Goal: Information Seeking & Learning: Learn about a topic

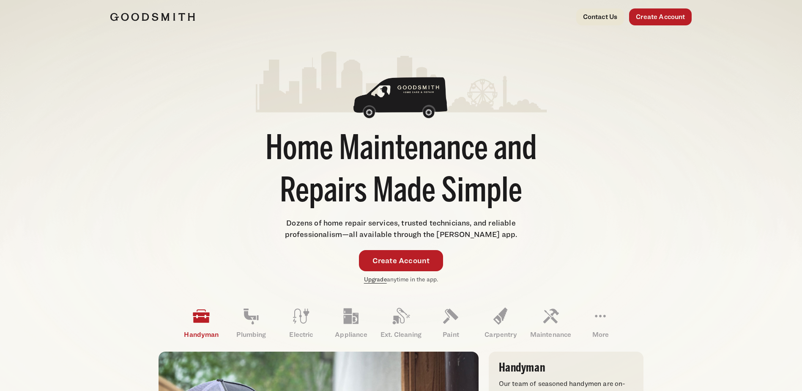
click at [372, 280] on link "Upgrade" at bounding box center [375, 278] width 23 height 7
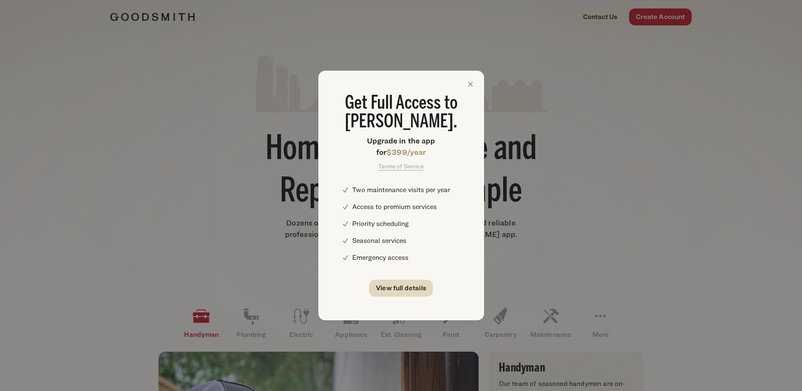
click at [411, 285] on link "View full details" at bounding box center [401, 287] width 64 height 17
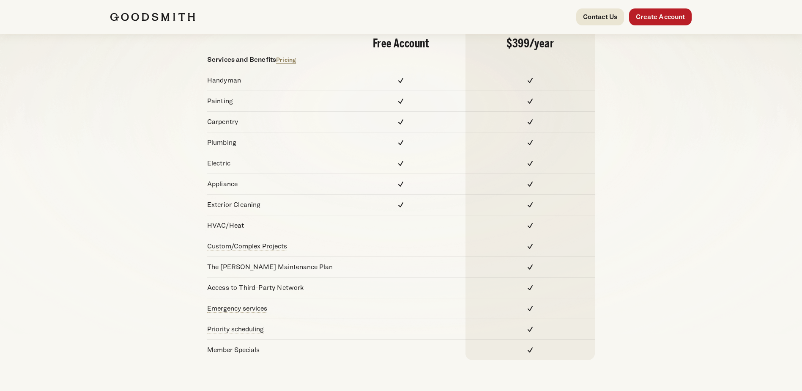
scroll to position [127, 0]
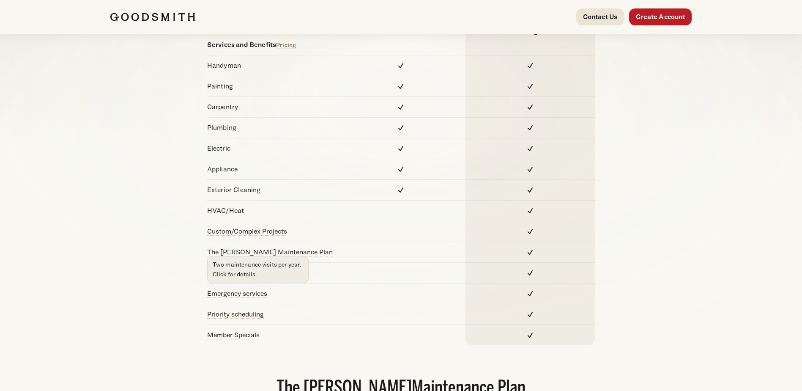
click at [252, 251] on link "The Goodsmith Maintenance Plan" at bounding box center [270, 252] width 126 height 8
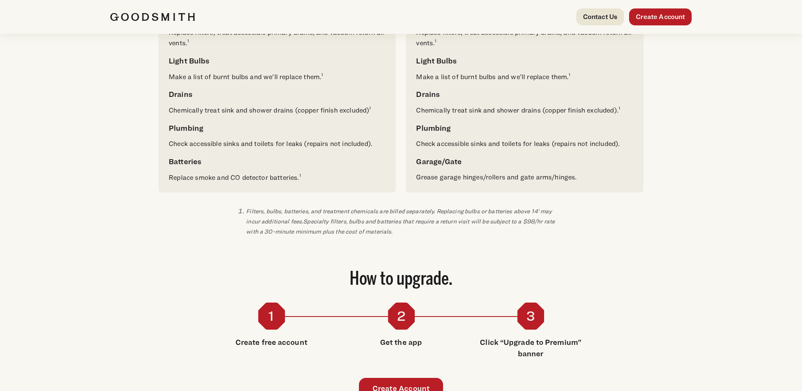
scroll to position [582, 0]
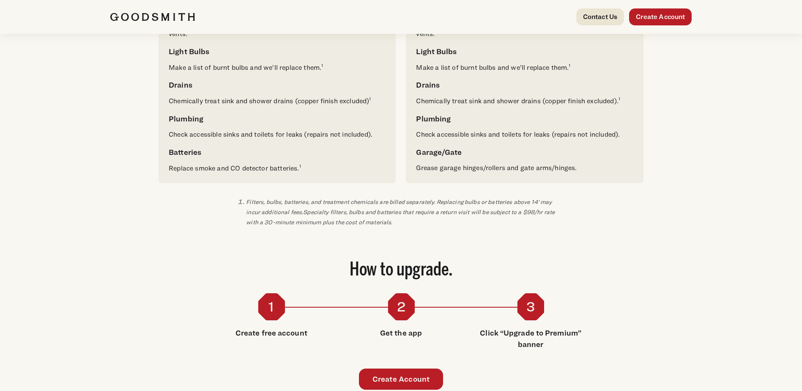
scroll to position [127, 0]
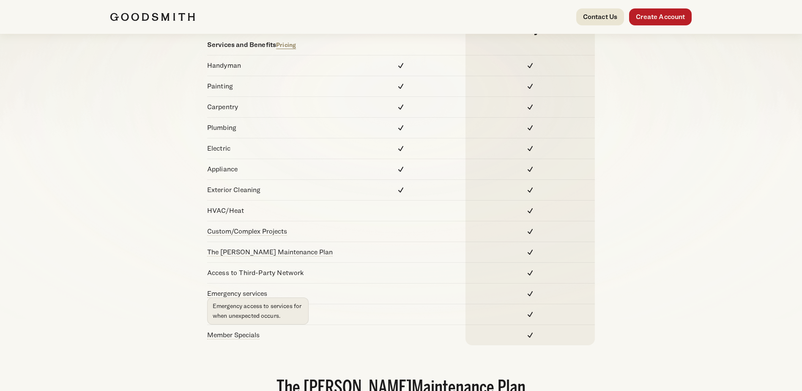
click at [232, 290] on span "Emergency services Emergency access to services for when unexpected occurs." at bounding box center [237, 293] width 60 height 8
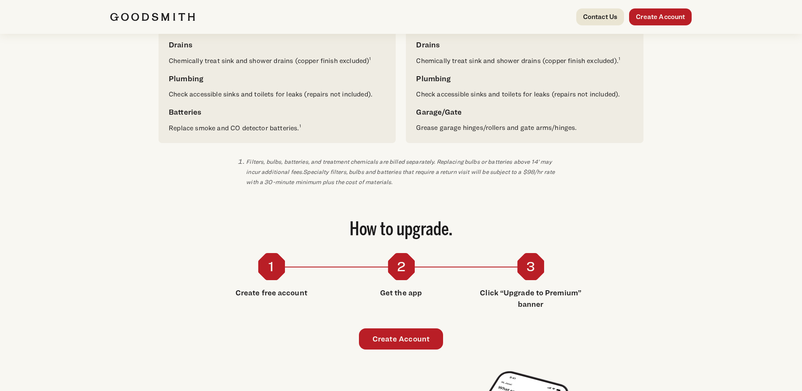
scroll to position [634, 0]
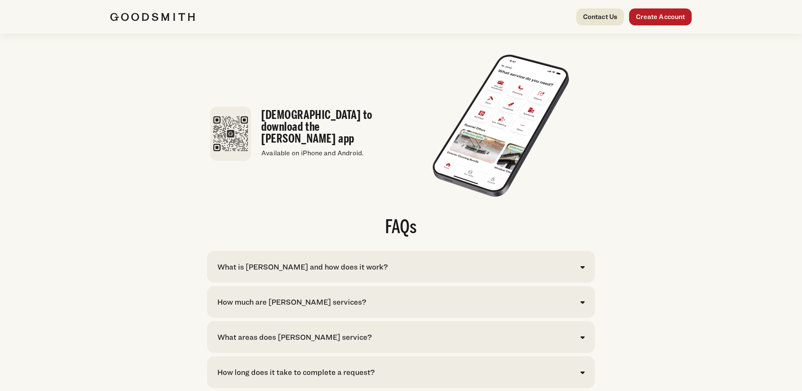
scroll to position [1564, 0]
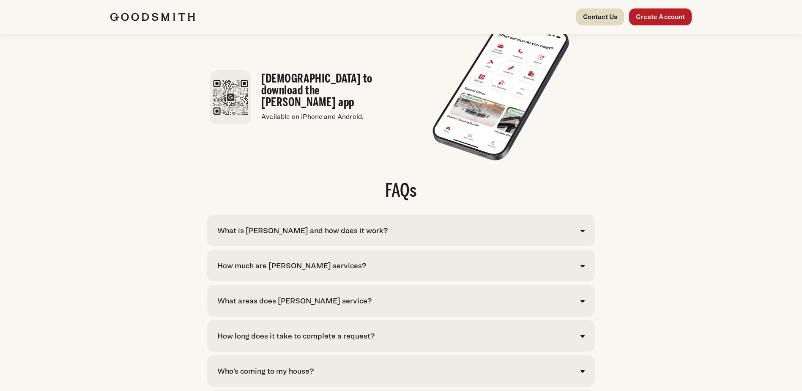
click at [597, 21] on link "Contact Us" at bounding box center [600, 16] width 48 height 17
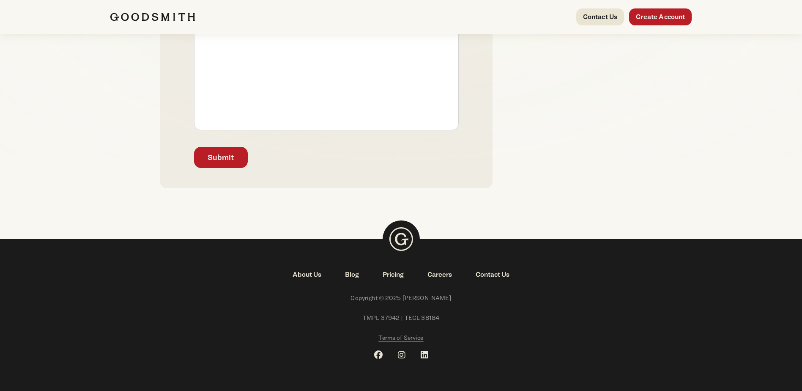
scroll to position [288, 0]
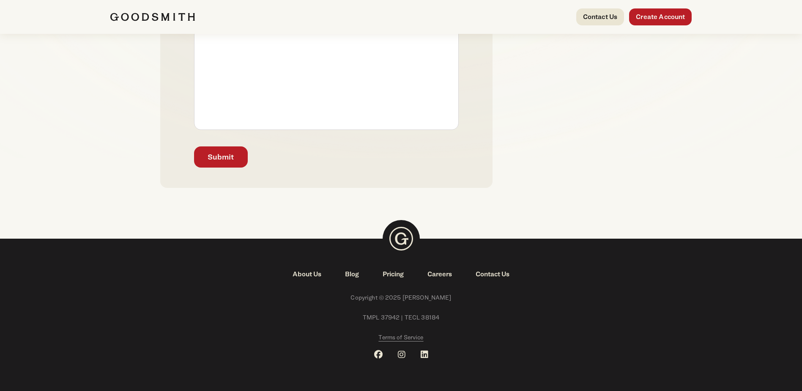
click at [392, 276] on link "Pricing" at bounding box center [393, 274] width 45 height 10
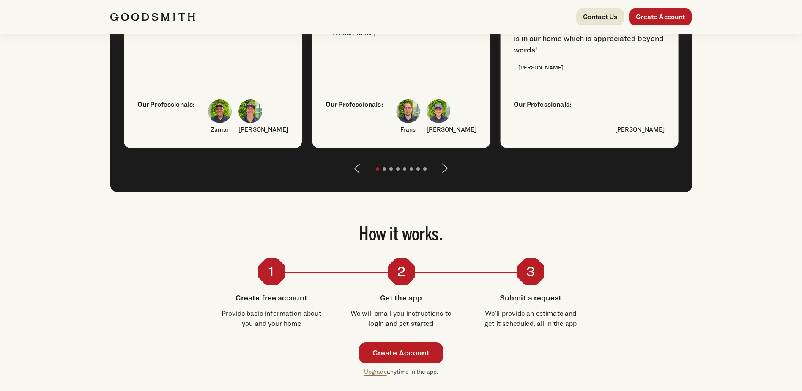
scroll to position [1184, 0]
